Goal: Find specific page/section: Find specific page/section

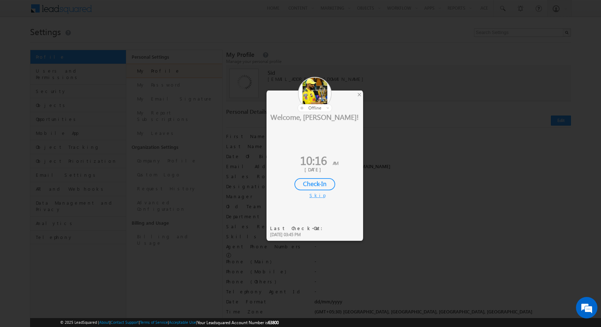
click at [315, 196] on div "Skip" at bounding box center [315, 195] width 11 height 6
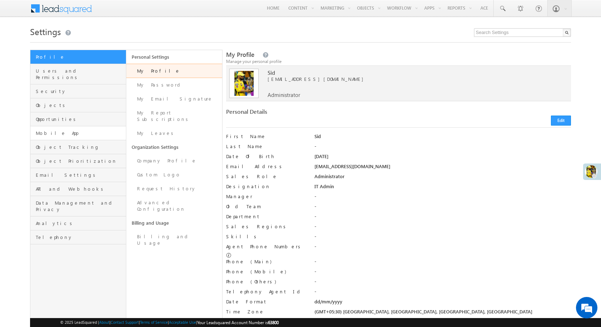
click at [65, 130] on link "Mobile App" at bounding box center [78, 133] width 96 height 14
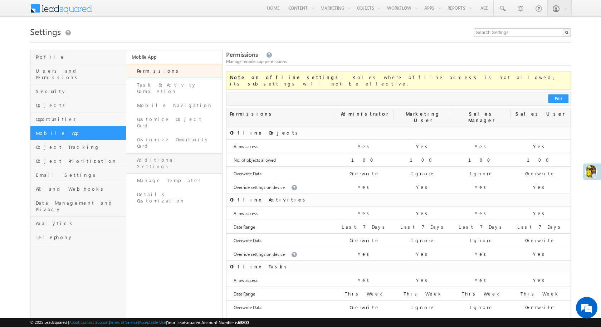
click at [186, 153] on link "Additional Settings" at bounding box center [174, 163] width 96 height 20
